Goal: Find specific page/section: Find specific page/section

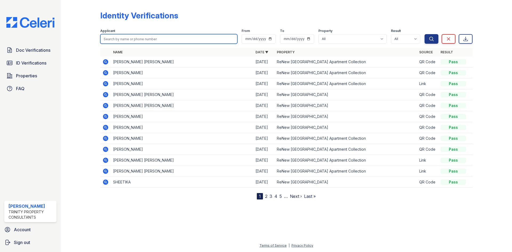
click at [131, 41] on input "search" at bounding box center [168, 39] width 137 height 10
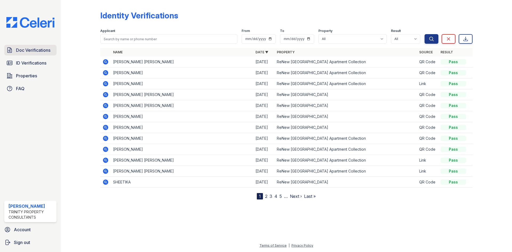
click at [47, 55] on link "Doc Verifications" at bounding box center [30, 50] width 52 height 11
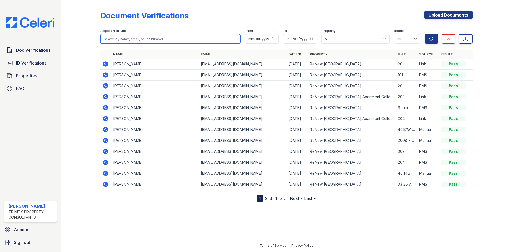
click at [119, 40] on input "search" at bounding box center [170, 39] width 140 height 10
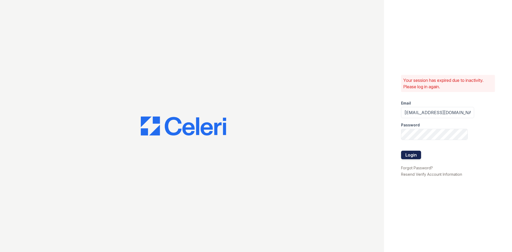
click at [417, 157] on button "Login" at bounding box center [411, 155] width 20 height 9
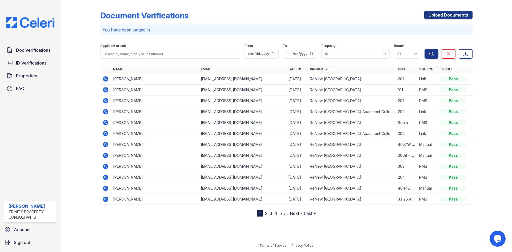
click at [105, 80] on icon at bounding box center [105, 78] width 5 height 5
